Goal: Task Accomplishment & Management: Manage account settings

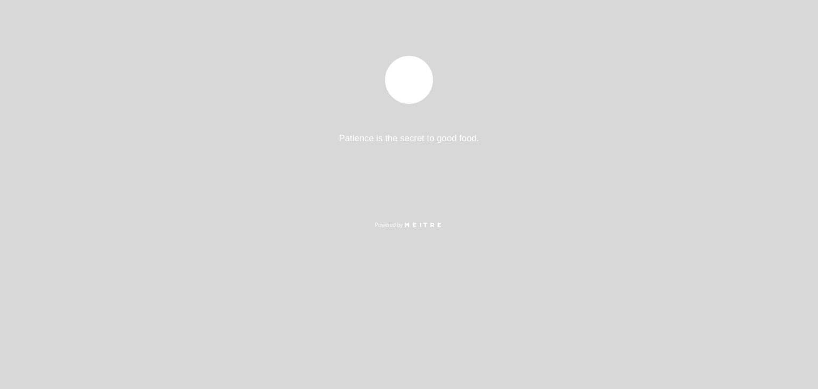
select select "es"
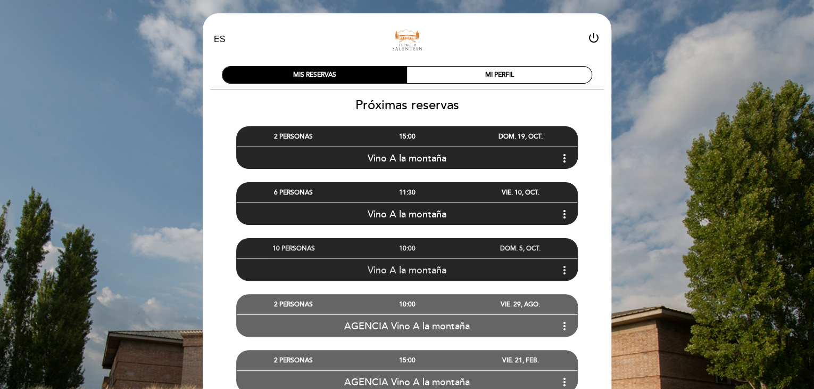
click at [557, 269] on div "Vino A la montaña more_vert" at bounding box center [407, 269] width 341 height 23
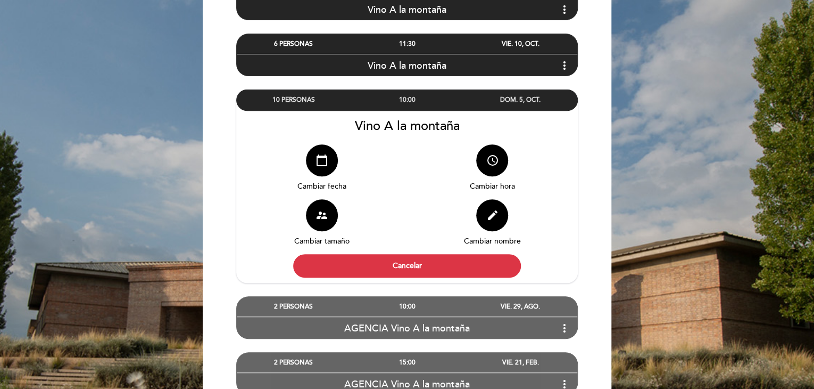
scroll to position [149, 0]
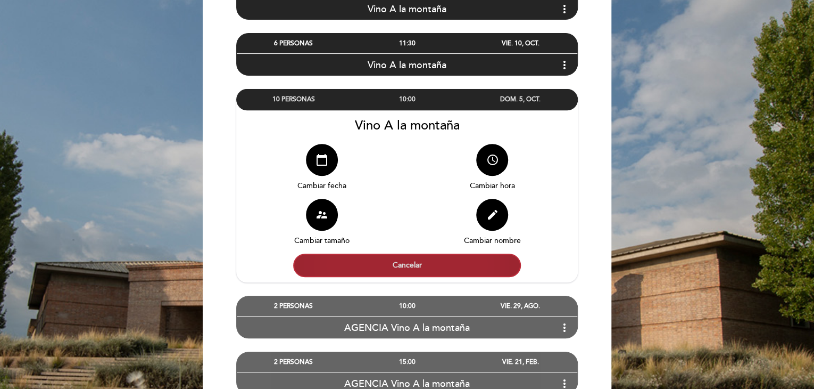
click at [489, 270] on button "Cancelar" at bounding box center [407, 264] width 228 height 23
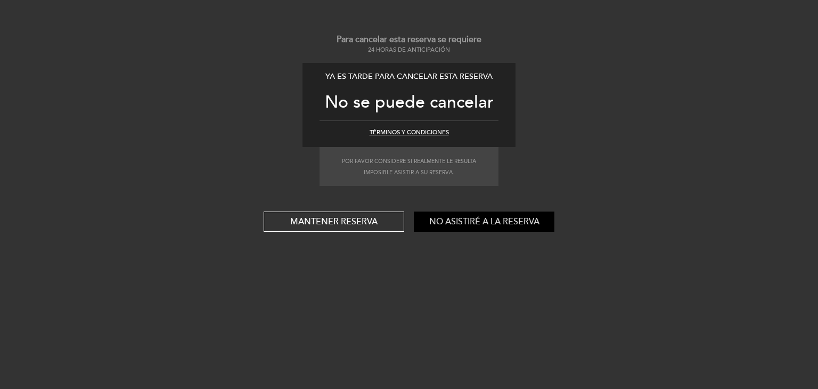
click at [483, 227] on button "No asistiré a la reserva" at bounding box center [484, 221] width 141 height 20
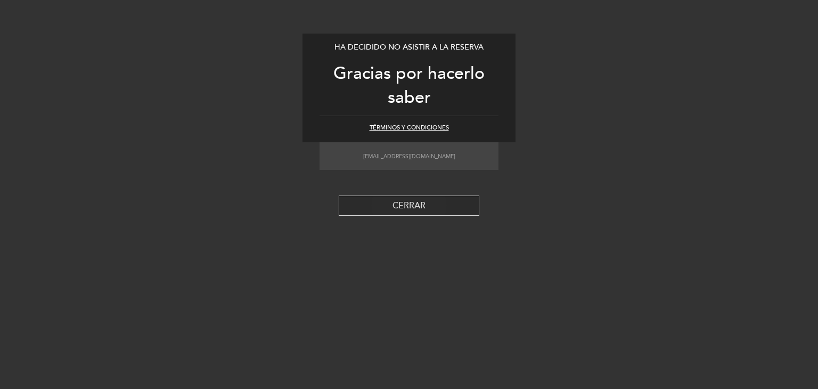
click at [450, 210] on button "CERRAR" at bounding box center [409, 205] width 141 height 20
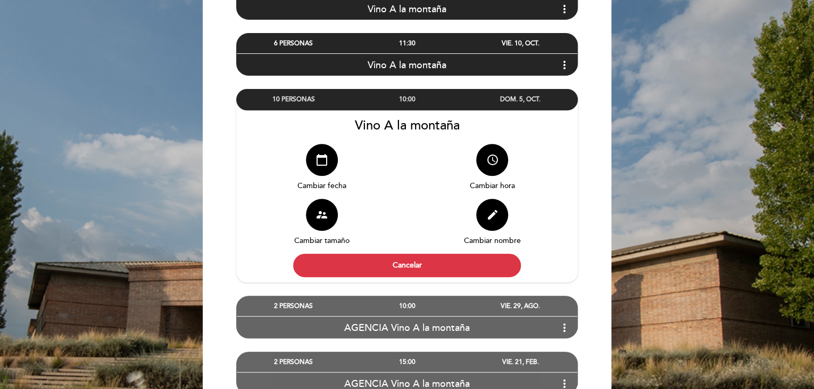
click at [508, 103] on div "DOM. 5, OCT." at bounding box center [520, 99] width 113 height 20
